Goal: Use online tool/utility: Utilize a website feature to perform a specific function

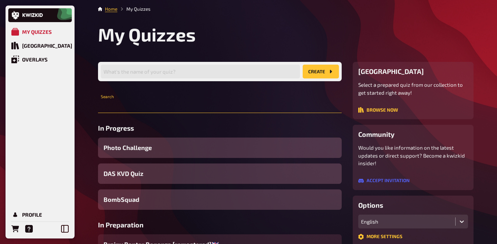
click at [130, 107] on input "text" at bounding box center [220, 106] width 244 height 14
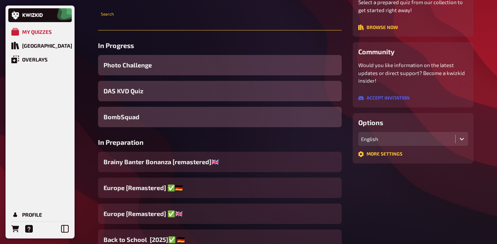
scroll to position [89, 0]
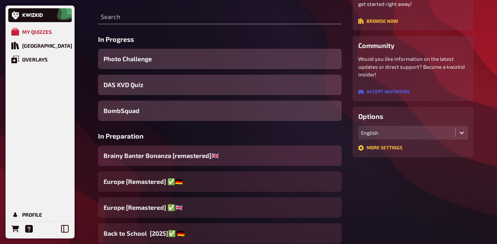
click at [135, 156] on span "Brainy Banter Bonanza [remastered]🇬🇧​" at bounding box center [161, 155] width 115 height 9
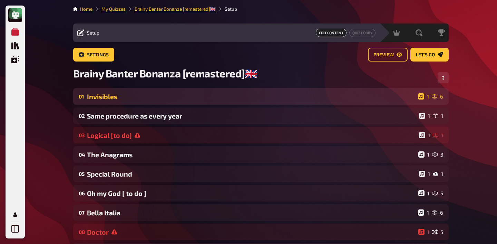
click at [122, 97] on div "Invisibles" at bounding box center [251, 97] width 328 height 8
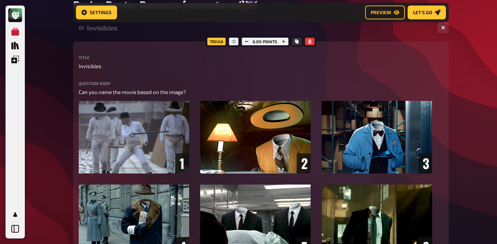
scroll to position [60, 0]
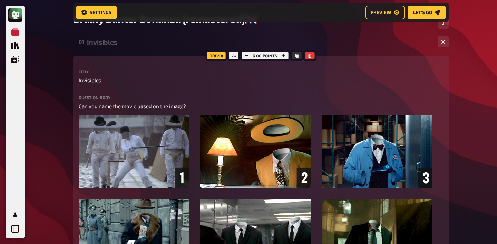
click at [105, 45] on div "Invisibles" at bounding box center [259, 42] width 345 height 8
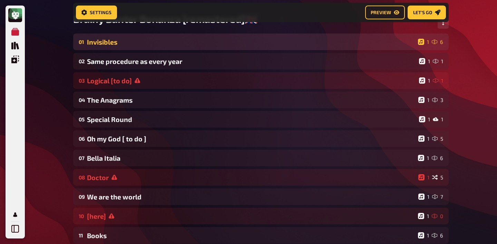
click at [106, 48] on div "01 Invisibles 1 6" at bounding box center [261, 41] width 376 height 17
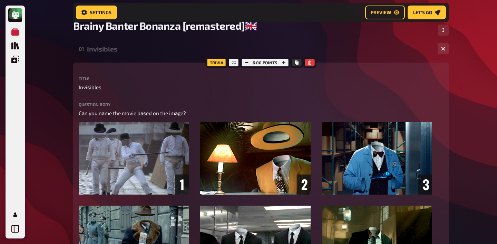
scroll to position [46, 0]
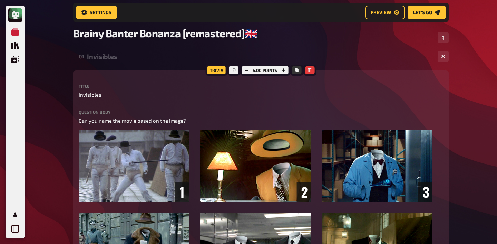
click at [115, 58] on div "Invisibles" at bounding box center [259, 56] width 345 height 8
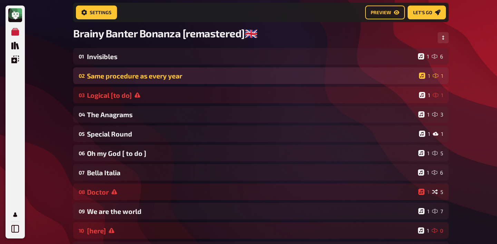
click at [114, 79] on div "Same procedure as every year" at bounding box center [251, 76] width 329 height 8
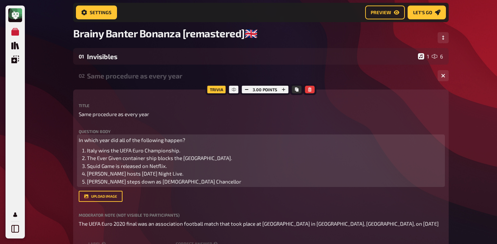
click at [152, 159] on span "The Ever Given container ship blocks the [GEOGRAPHIC_DATA]." at bounding box center [159, 158] width 145 height 6
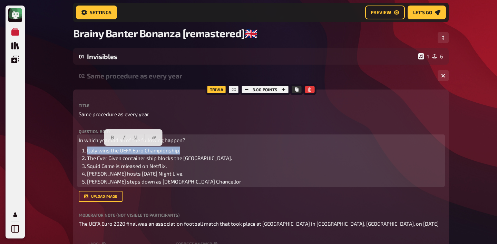
drag, startPoint x: 187, startPoint y: 151, endPoint x: 61, endPoint y: 151, distance: 126.1
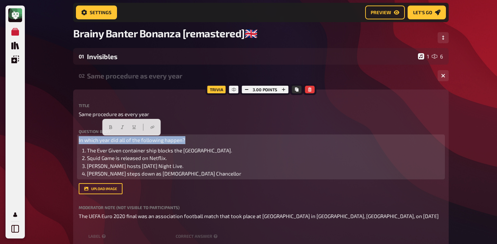
drag, startPoint x: 189, startPoint y: 142, endPoint x: 74, endPoint y: 138, distance: 115.4
click at [74, 138] on div "Trivia 3.00 points Title Same procedure as every year Question body In which ye…" at bounding box center [261, 187] width 376 height 197
click at [113, 126] on icon "button" at bounding box center [110, 127] width 4 height 4
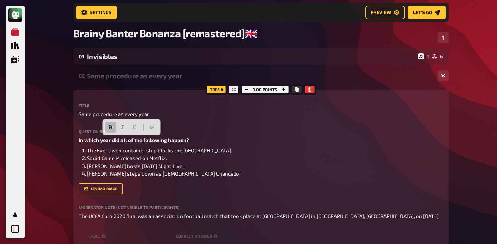
click at [145, 83] on div "02 Same procedure as every year 1 1" at bounding box center [261, 75] width 376 height 17
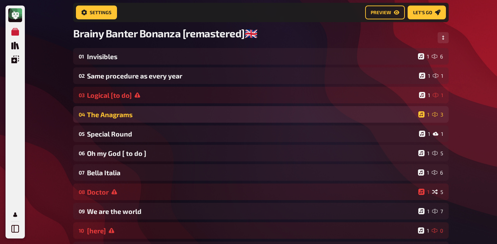
click at [126, 116] on div "The Anagrams" at bounding box center [251, 115] width 329 height 8
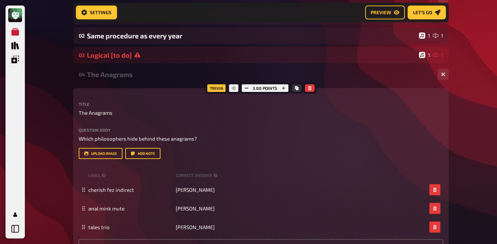
scroll to position [85, 0]
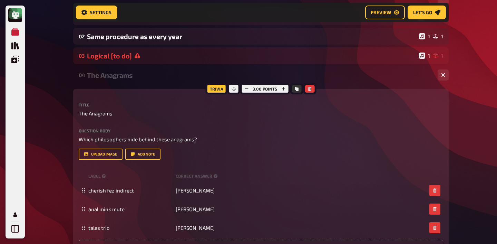
click at [111, 75] on div "The Anagrams" at bounding box center [259, 75] width 345 height 8
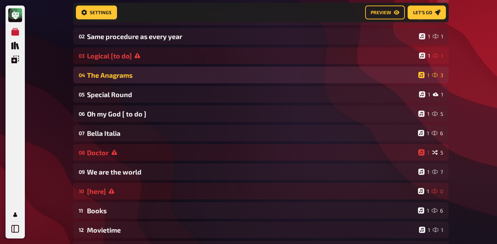
click at [120, 78] on div "The Anagrams" at bounding box center [251, 75] width 329 height 8
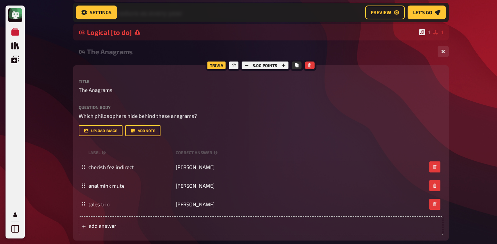
scroll to position [106, 0]
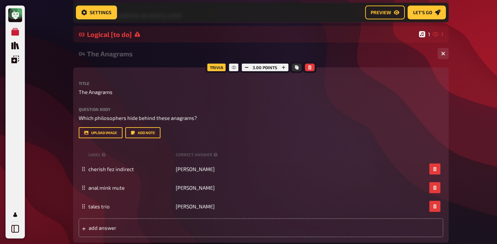
click at [120, 55] on div "The Anagrams" at bounding box center [259, 54] width 345 height 8
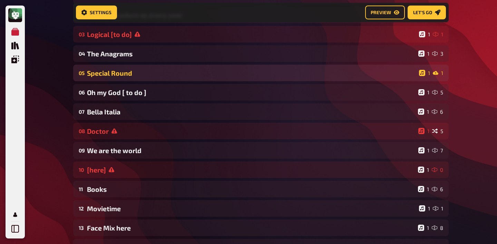
click at [114, 71] on div "Special Round" at bounding box center [251, 73] width 329 height 8
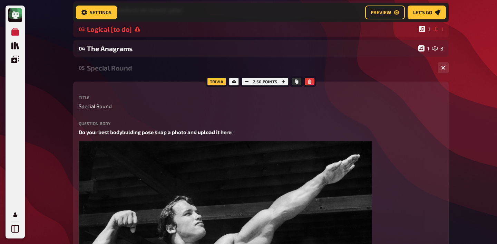
scroll to position [113, 0]
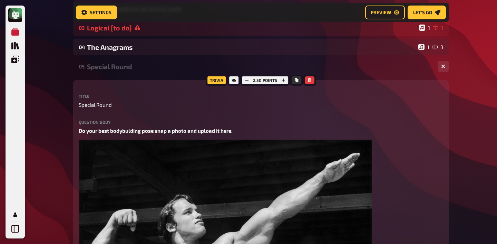
click at [115, 66] on div "Special Round" at bounding box center [259, 67] width 345 height 8
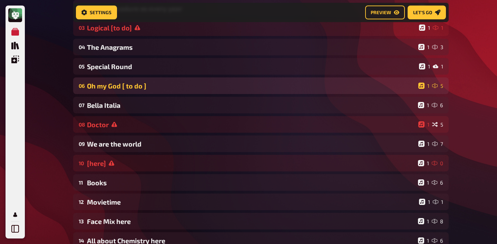
click at [105, 87] on div "Oh my God [ to do ]" at bounding box center [251, 86] width 329 height 8
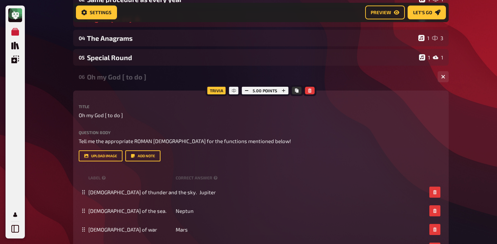
scroll to position [123, 0]
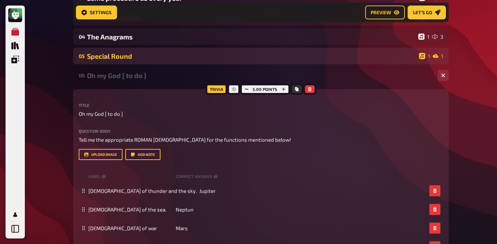
click at [105, 61] on div "05 Special Round 1 1" at bounding box center [261, 56] width 376 height 17
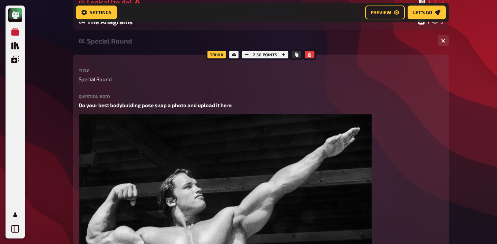
scroll to position [131, 0]
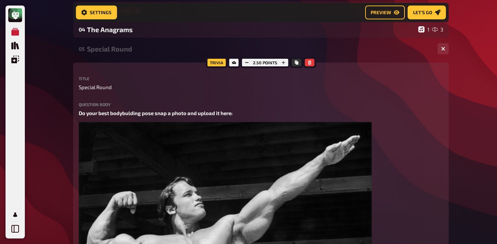
click at [108, 51] on div "Special Round" at bounding box center [259, 49] width 345 height 8
